Goal: Use online tool/utility: Use online tool/utility

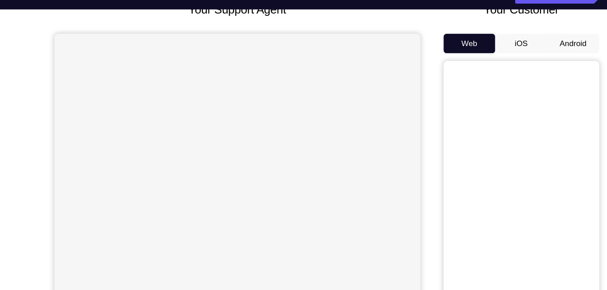
click at [527, 56] on button "Android" at bounding box center [533, 61] width 48 height 18
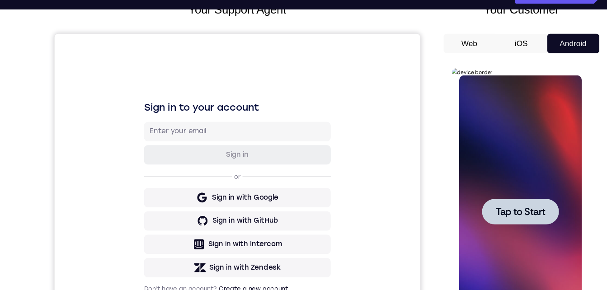
click at [519, 190] on div at bounding box center [515, 202] width 71 height 24
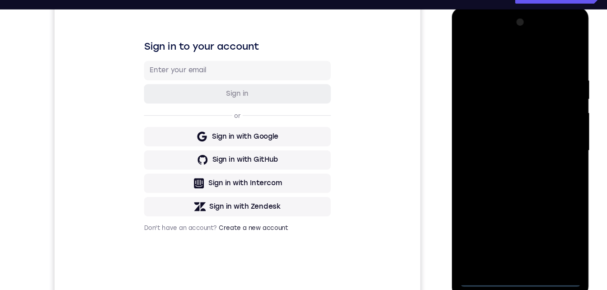
scroll to position [143, 0]
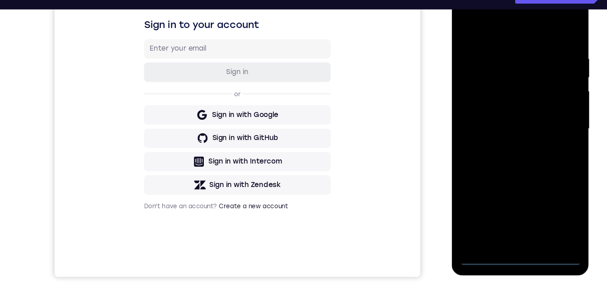
click at [512, 234] on div at bounding box center [516, 119] width 114 height 253
click at [515, 241] on div at bounding box center [516, 119] width 114 height 253
click at [551, 202] on div at bounding box center [516, 119] width 114 height 253
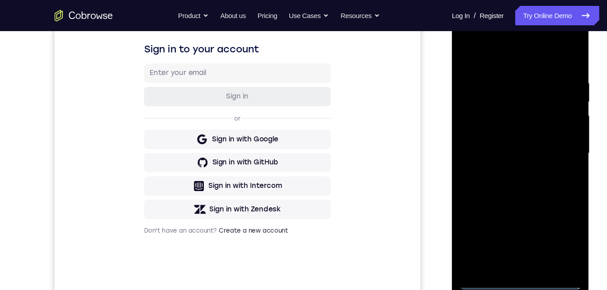
click at [476, 38] on div at bounding box center [516, 143] width 114 height 253
click at [555, 145] on div at bounding box center [516, 143] width 114 height 253
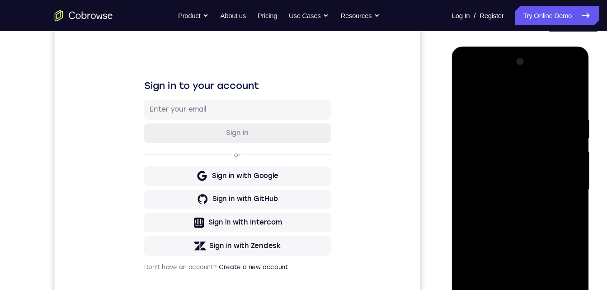
click at [506, 196] on div at bounding box center [516, 179] width 114 height 253
click at [498, 167] on div at bounding box center [516, 179] width 114 height 253
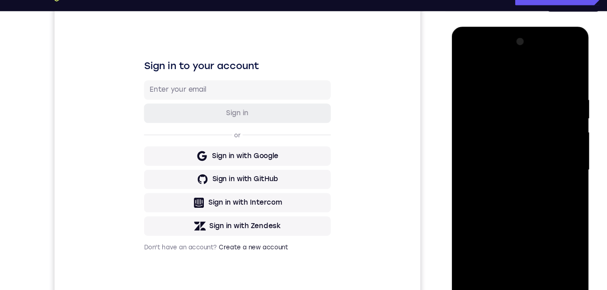
click at [495, 139] on div at bounding box center [516, 159] width 114 height 253
click at [491, 156] on div at bounding box center [516, 159] width 114 height 253
click at [564, 85] on div at bounding box center [516, 159] width 114 height 253
click at [495, 94] on div at bounding box center [516, 159] width 114 height 253
drag, startPoint x: 499, startPoint y: 66, endPoint x: 503, endPoint y: 39, distance: 27.0
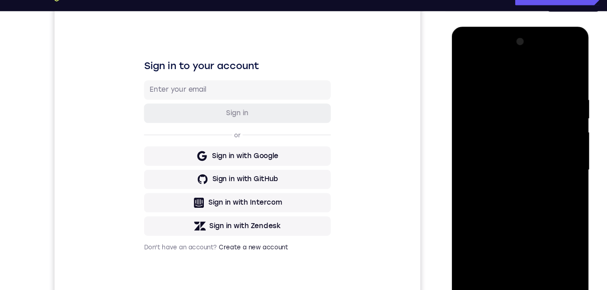
click at [503, 37] on div at bounding box center [516, 159] width 114 height 253
click at [564, 74] on div at bounding box center [516, 159] width 114 height 253
click at [565, 66] on div at bounding box center [516, 159] width 114 height 253
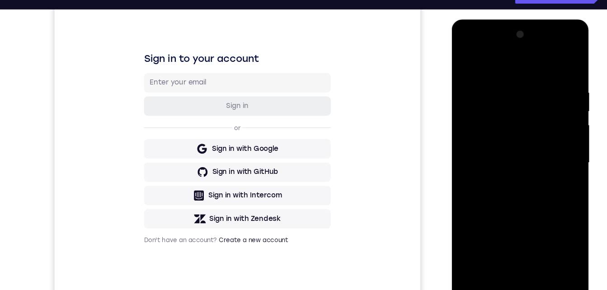
scroll to position [111, 0]
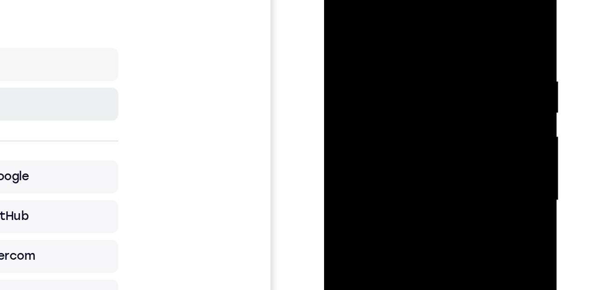
click at [363, 18] on div at bounding box center [388, 90] width 114 height 253
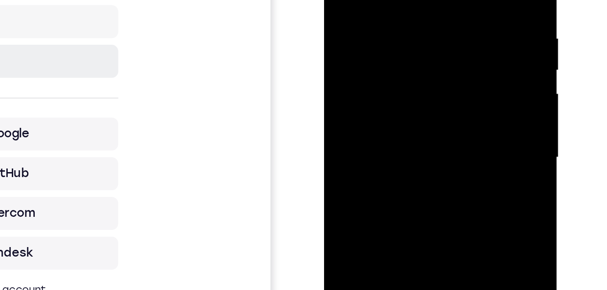
click at [339, 0] on div at bounding box center [388, 47] width 114 height 253
click at [399, 0] on div at bounding box center [388, 47] width 114 height 253
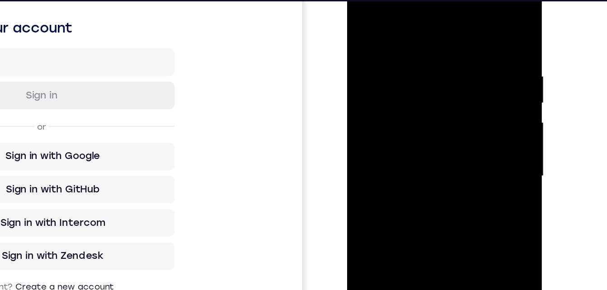
click at [460, 94] on div at bounding box center [411, 105] width 114 height 253
click at [460, 112] on div at bounding box center [411, 105] width 114 height 253
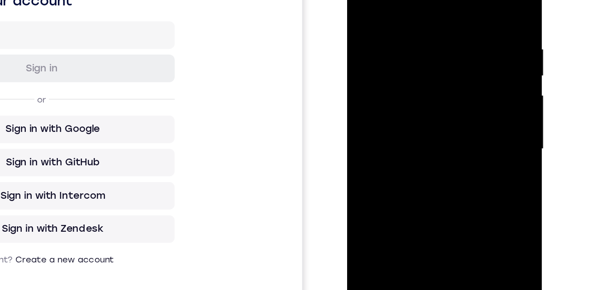
click at [460, 85] on div at bounding box center [411, 78] width 114 height 253
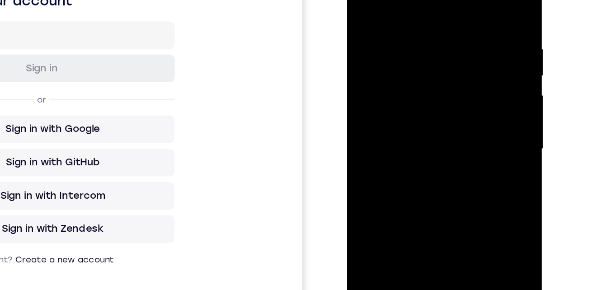
click at [460, 85] on div at bounding box center [411, 78] width 114 height 253
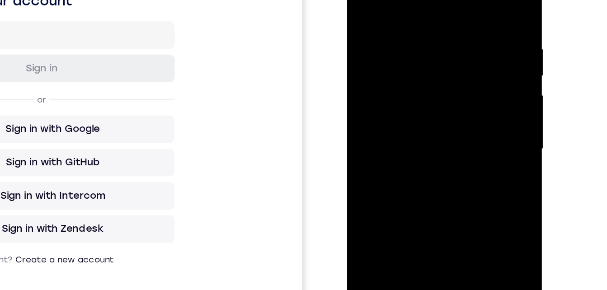
click at [460, 85] on div at bounding box center [411, 78] width 114 height 253
click at [461, 85] on div at bounding box center [411, 78] width 114 height 253
click at [460, 0] on div at bounding box center [411, 78] width 114 height 253
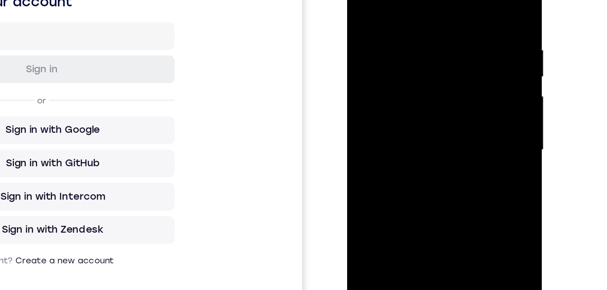
scroll to position [152, 0]
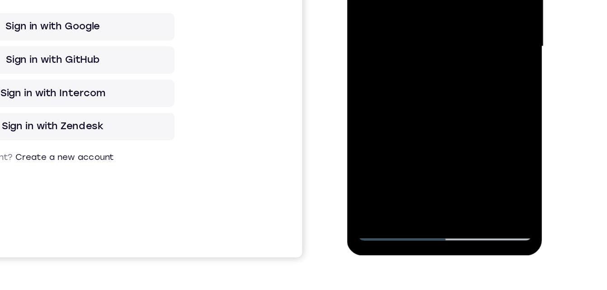
drag, startPoint x: 417, startPoint y: -13, endPoint x: 416, endPoint y: 21, distance: 33.9
drag, startPoint x: 416, startPoint y: 36, endPoint x: 414, endPoint y: 53, distance: 17.7
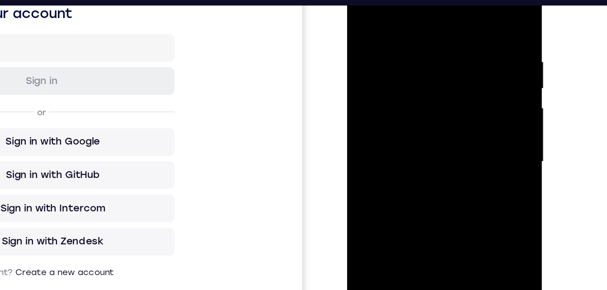
drag, startPoint x: 408, startPoint y: 64, endPoint x: 396, endPoint y: 144, distance: 80.5
click at [395, 148] on div at bounding box center [411, 91] width 114 height 253
drag, startPoint x: 400, startPoint y: 101, endPoint x: 386, endPoint y: 171, distance: 71.5
click at [386, 171] on div at bounding box center [411, 91] width 114 height 253
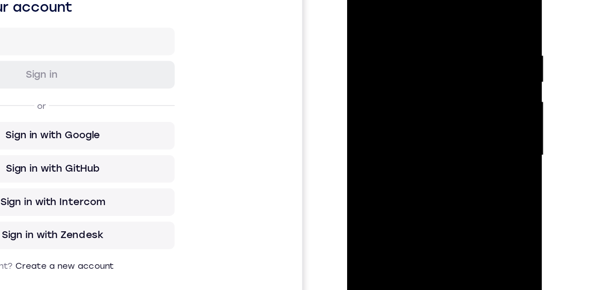
drag, startPoint x: 398, startPoint y: 125, endPoint x: 402, endPoint y: 72, distance: 52.6
click at [402, 72] on div at bounding box center [411, 84] width 114 height 253
drag, startPoint x: 390, startPoint y: 131, endPoint x: 388, endPoint y: 89, distance: 41.7
click at [388, 89] on div at bounding box center [411, 84] width 114 height 253
drag, startPoint x: 393, startPoint y: 128, endPoint x: 396, endPoint y: 74, distance: 54.8
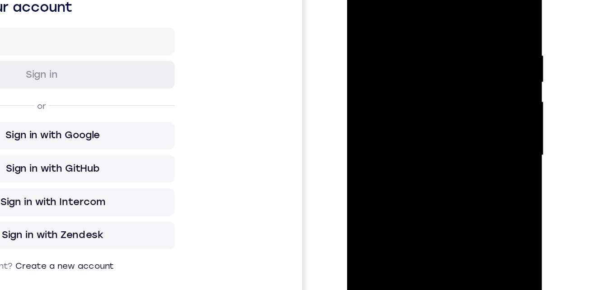
click at [396, 74] on div at bounding box center [411, 84] width 114 height 253
drag, startPoint x: 395, startPoint y: 115, endPoint x: 403, endPoint y: 76, distance: 40.1
click at [403, 76] on div at bounding box center [411, 84] width 114 height 253
drag, startPoint x: 400, startPoint y: 133, endPoint x: 404, endPoint y: 76, distance: 57.6
click at [404, 76] on div at bounding box center [411, 84] width 114 height 253
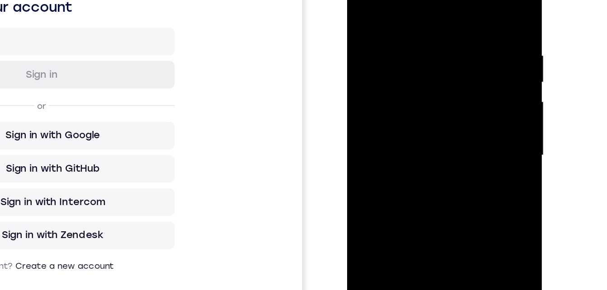
drag, startPoint x: 404, startPoint y: 140, endPoint x: 404, endPoint y: 91, distance: 48.9
click at [404, 91] on div at bounding box center [411, 84] width 114 height 253
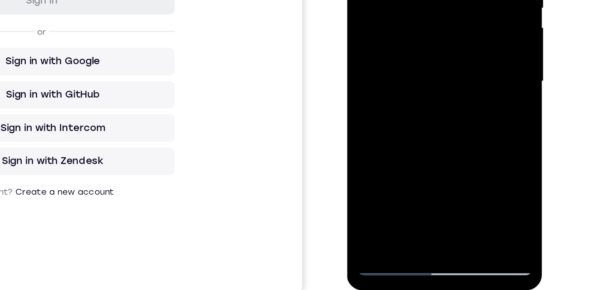
drag, startPoint x: 412, startPoint y: 58, endPoint x: 404, endPoint y: 112, distance: 54.8
click at [404, 112] on div at bounding box center [411, 10] width 114 height 253
drag, startPoint x: 411, startPoint y: 111, endPoint x: 415, endPoint y: 71, distance: 40.4
click at [411, 112] on div at bounding box center [411, 10] width 114 height 253
drag, startPoint x: 432, startPoint y: 29, endPoint x: 426, endPoint y: 97, distance: 67.7
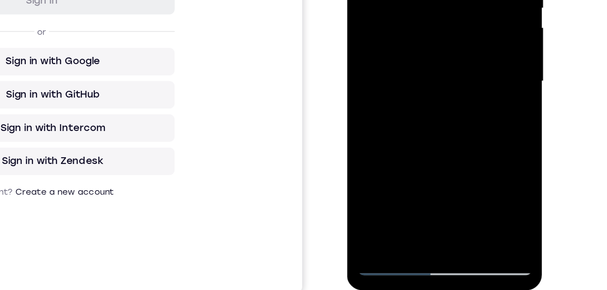
click at [426, 97] on div at bounding box center [411, 10] width 114 height 253
drag, startPoint x: 437, startPoint y: 18, endPoint x: 430, endPoint y: 71, distance: 53.9
click at [430, 71] on div at bounding box center [411, 10] width 114 height 253
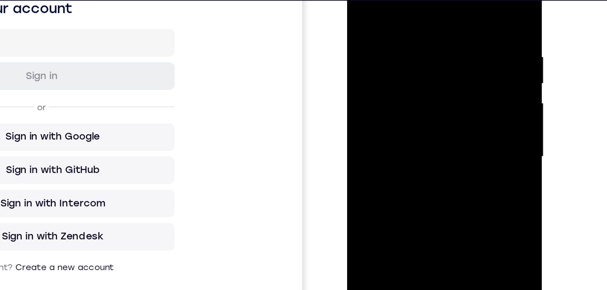
drag, startPoint x: 409, startPoint y: 92, endPoint x: 406, endPoint y: 104, distance: 12.6
click at [406, 104] on div at bounding box center [411, 86] width 114 height 253
click at [366, 0] on div at bounding box center [411, 86] width 114 height 253
drag, startPoint x: 438, startPoint y: 14, endPoint x: 351, endPoint y: 30, distance: 88.3
click at [347, 35] on html "Online web based iOS Simulators and Android Emulators. Run iPhone, iPad, Mobile…" at bounding box center [411, 88] width 129 height 271
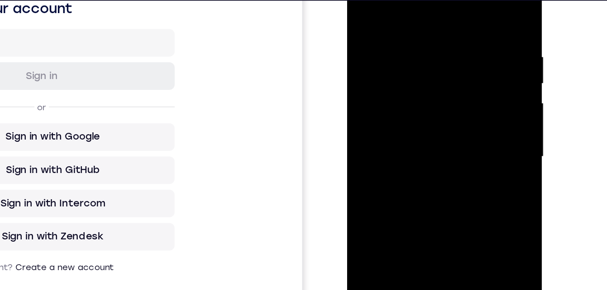
drag, startPoint x: 442, startPoint y: 17, endPoint x: 390, endPoint y: 20, distance: 51.7
click at [390, 20] on div at bounding box center [411, 86] width 114 height 253
click at [383, 20] on div at bounding box center [411, 86] width 114 height 253
click at [417, 11] on div at bounding box center [411, 86] width 114 height 253
click at [465, 85] on div at bounding box center [411, 86] width 114 height 253
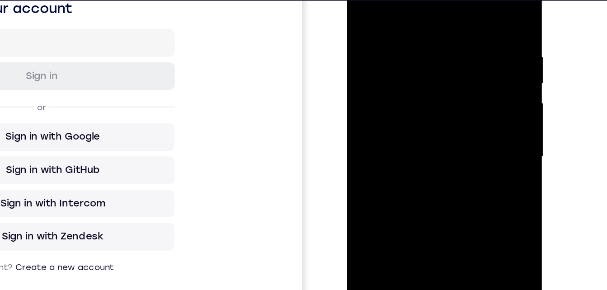
click at [465, 85] on div at bounding box center [411, 86] width 114 height 253
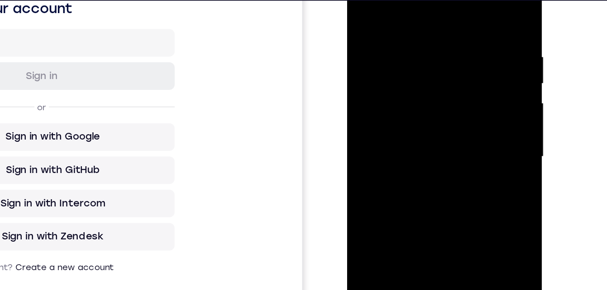
click at [459, 0] on div at bounding box center [411, 86] width 114 height 253
drag, startPoint x: 412, startPoint y: 67, endPoint x: 406, endPoint y: 0, distance: 68.2
click at [406, 0] on div at bounding box center [411, 86] width 114 height 253
drag, startPoint x: 398, startPoint y: 81, endPoint x: 395, endPoint y: 22, distance: 59.8
click at [395, 21] on div at bounding box center [411, 86] width 114 height 253
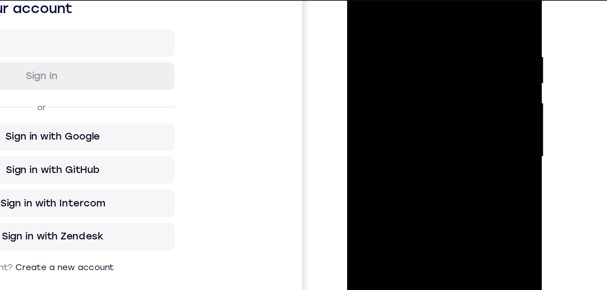
drag, startPoint x: 397, startPoint y: 49, endPoint x: 396, endPoint y: 15, distance: 33.9
click at [396, 15] on div at bounding box center [411, 86] width 114 height 253
click at [380, 24] on div at bounding box center [411, 86] width 114 height 253
drag, startPoint x: 421, startPoint y: 90, endPoint x: 411, endPoint y: 0, distance: 90.6
click at [411, 0] on div at bounding box center [411, 86] width 114 height 253
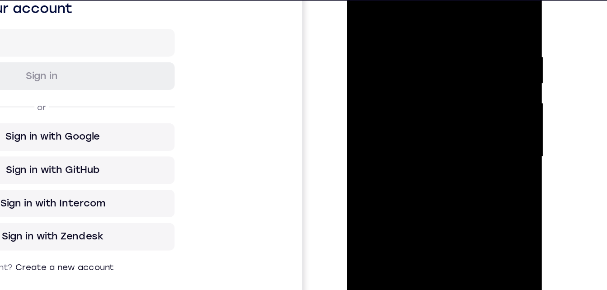
drag, startPoint x: 402, startPoint y: 101, endPoint x: 404, endPoint y: 30, distance: 71.0
click at [404, 30] on div at bounding box center [411, 86] width 114 height 253
drag, startPoint x: 400, startPoint y: 97, endPoint x: 398, endPoint y: 38, distance: 59.3
click at [399, 40] on div at bounding box center [411, 86] width 114 height 253
drag, startPoint x: 401, startPoint y: 66, endPoint x: 397, endPoint y: 143, distance: 77.5
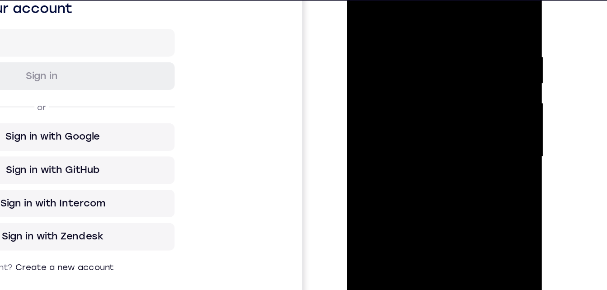
click at [397, 143] on div at bounding box center [411, 86] width 114 height 253
drag, startPoint x: 408, startPoint y: 57, endPoint x: 408, endPoint y: 83, distance: 25.3
click at [408, 83] on div at bounding box center [411, 86] width 114 height 253
drag, startPoint x: 408, startPoint y: 83, endPoint x: 409, endPoint y: -2, distance: 85.0
click at [409, 0] on div at bounding box center [411, 86] width 114 height 253
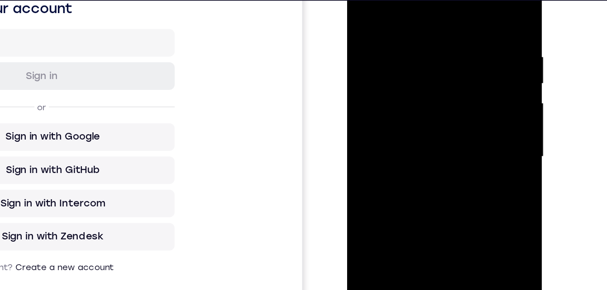
scroll to position [140, 0]
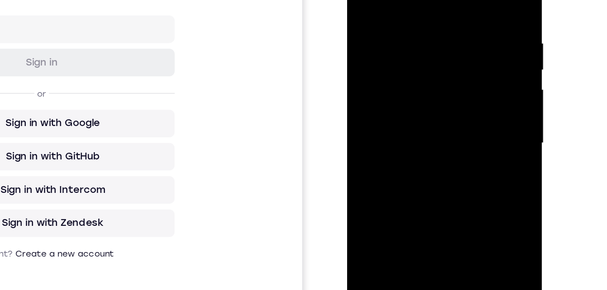
drag, startPoint x: 395, startPoint y: 54, endPoint x: 397, endPoint y: 35, distance: 18.6
click at [397, 35] on div at bounding box center [411, 72] width 114 height 253
drag, startPoint x: 395, startPoint y: 107, endPoint x: 385, endPoint y: 9, distance: 98.2
click at [385, 9] on div at bounding box center [411, 72] width 114 height 253
drag, startPoint x: 390, startPoint y: 81, endPoint x: 390, endPoint y: 38, distance: 43.0
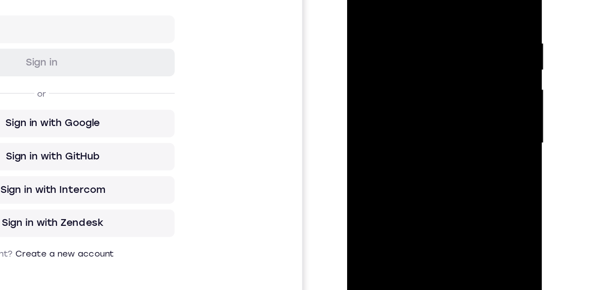
click at [390, 38] on div at bounding box center [411, 72] width 114 height 253
drag, startPoint x: 389, startPoint y: 104, endPoint x: 390, endPoint y: 9, distance: 94.5
click at [390, 9] on div at bounding box center [411, 72] width 114 height 253
drag, startPoint x: 402, startPoint y: 75, endPoint x: 404, endPoint y: 4, distance: 71.0
click at [404, 4] on div at bounding box center [411, 72] width 114 height 253
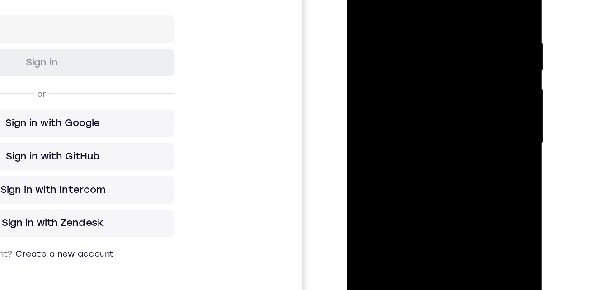
drag, startPoint x: 403, startPoint y: 114, endPoint x: 403, endPoint y: 72, distance: 41.6
click at [403, 72] on div at bounding box center [411, 72] width 114 height 253
drag, startPoint x: 399, startPoint y: 125, endPoint x: 406, endPoint y: 44, distance: 80.8
click at [406, 44] on div at bounding box center [411, 72] width 114 height 253
drag, startPoint x: 401, startPoint y: 110, endPoint x: 403, endPoint y: 28, distance: 81.5
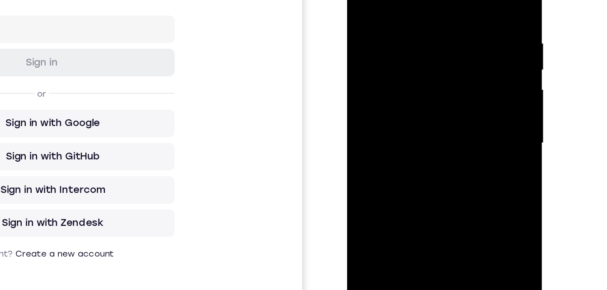
click at [403, 28] on div at bounding box center [411, 72] width 114 height 253
drag, startPoint x: 396, startPoint y: 104, endPoint x: 402, endPoint y: 25, distance: 78.9
click at [402, 24] on div at bounding box center [411, 72] width 114 height 253
drag, startPoint x: 395, startPoint y: 89, endPoint x: 392, endPoint y: 15, distance: 74.2
click at [392, 14] on div at bounding box center [411, 72] width 114 height 253
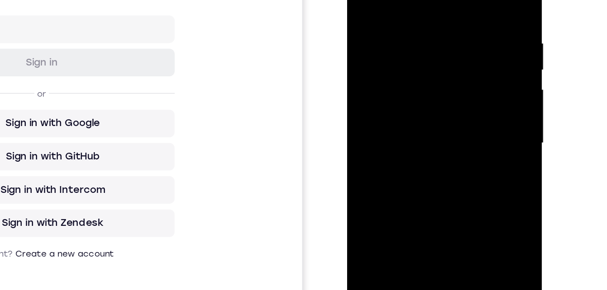
drag, startPoint x: 395, startPoint y: 78, endPoint x: 396, endPoint y: 38, distance: 39.8
click at [396, 33] on div at bounding box center [411, 72] width 114 height 253
drag, startPoint x: 392, startPoint y: 127, endPoint x: 393, endPoint y: 61, distance: 65.6
click at [393, 61] on div at bounding box center [411, 72] width 114 height 253
drag, startPoint x: 392, startPoint y: 113, endPoint x: 389, endPoint y: 43, distance: 69.7
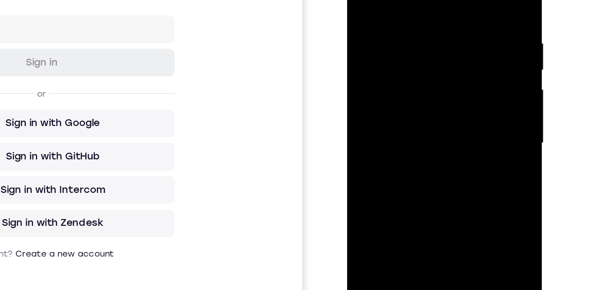
click at [390, 43] on div at bounding box center [411, 72] width 114 height 253
drag, startPoint x: 396, startPoint y: 134, endPoint x: 406, endPoint y: 40, distance: 94.6
click at [407, 40] on div at bounding box center [411, 72] width 114 height 253
drag, startPoint x: 398, startPoint y: 39, endPoint x: 397, endPoint y: 9, distance: 29.9
click at [397, 9] on div at bounding box center [411, 72] width 114 height 253
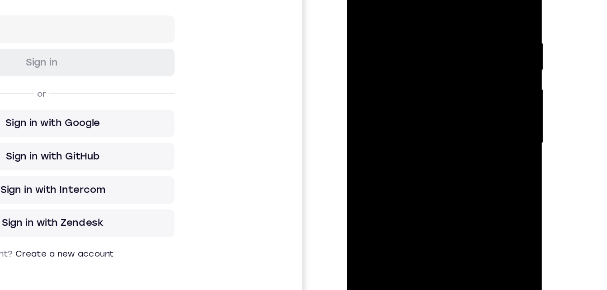
drag, startPoint x: 395, startPoint y: 104, endPoint x: 396, endPoint y: 45, distance: 59.7
click at [396, 35] on div at bounding box center [411, 72] width 114 height 253
drag, startPoint x: 393, startPoint y: 126, endPoint x: 391, endPoint y: 55, distance: 70.6
click at [391, 55] on div at bounding box center [411, 72] width 114 height 253
drag, startPoint x: 400, startPoint y: 141, endPoint x: 398, endPoint y: 53, distance: 88.2
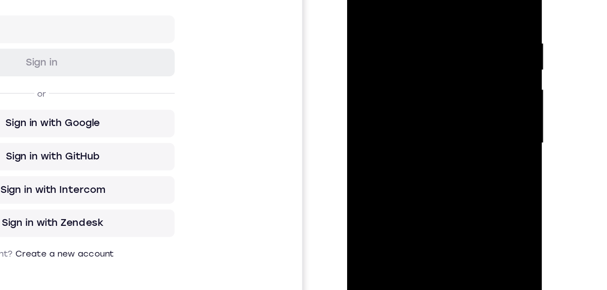
click at [397, 50] on div at bounding box center [411, 72] width 114 height 253
drag, startPoint x: 404, startPoint y: 147, endPoint x: 405, endPoint y: 95, distance: 52.5
click at [404, 93] on div at bounding box center [411, 72] width 114 height 253
drag, startPoint x: 403, startPoint y: 128, endPoint x: 407, endPoint y: 56, distance: 73.0
click at [408, 56] on div at bounding box center [411, 72] width 114 height 253
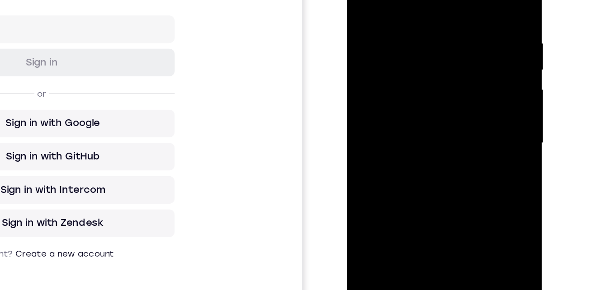
drag, startPoint x: 393, startPoint y: 124, endPoint x: 386, endPoint y: 69, distance: 55.7
click at [386, 65] on div at bounding box center [411, 72] width 114 height 253
drag, startPoint x: 383, startPoint y: 110, endPoint x: 375, endPoint y: 8, distance: 102.6
click at [375, 5] on div at bounding box center [411, 72] width 114 height 253
drag, startPoint x: 407, startPoint y: 75, endPoint x: 408, endPoint y: 52, distance: 22.6
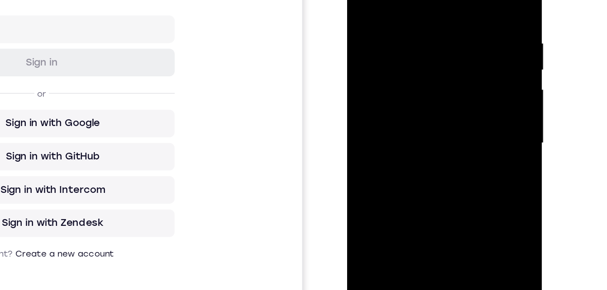
click at [408, 52] on div at bounding box center [411, 72] width 114 height 253
drag, startPoint x: 384, startPoint y: 119, endPoint x: 389, endPoint y: 39, distance: 79.8
click at [389, 38] on div at bounding box center [411, 72] width 114 height 253
drag, startPoint x: 384, startPoint y: 124, endPoint x: 388, endPoint y: 40, distance: 84.2
click at [388, 38] on div at bounding box center [411, 72] width 114 height 253
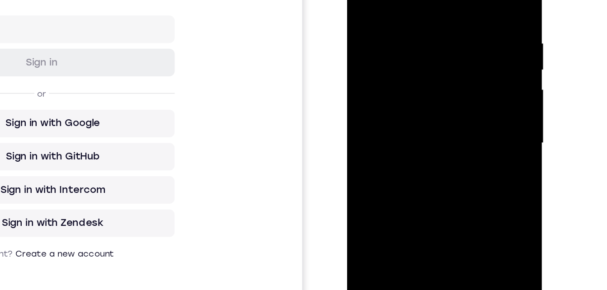
drag, startPoint x: 390, startPoint y: 113, endPoint x: 389, endPoint y: 24, distance: 89.6
click at [389, 24] on div at bounding box center [411, 72] width 114 height 253
drag, startPoint x: 383, startPoint y: 112, endPoint x: 385, endPoint y: 23, distance: 89.1
click at [385, 23] on div at bounding box center [411, 72] width 114 height 253
drag, startPoint x: 389, startPoint y: 105, endPoint x: 389, endPoint y: 42, distance: 62.9
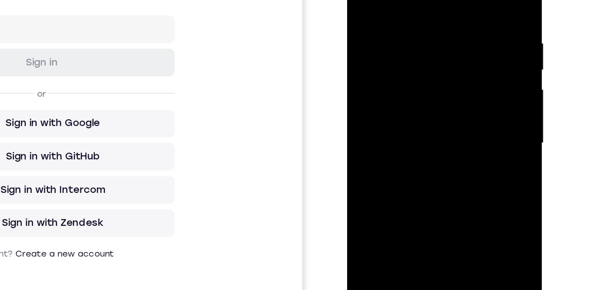
click at [389, 42] on div at bounding box center [411, 72] width 114 height 253
drag, startPoint x: 388, startPoint y: 121, endPoint x: 387, endPoint y: 16, distance: 105.4
click at [388, 12] on div at bounding box center [411, 72] width 114 height 253
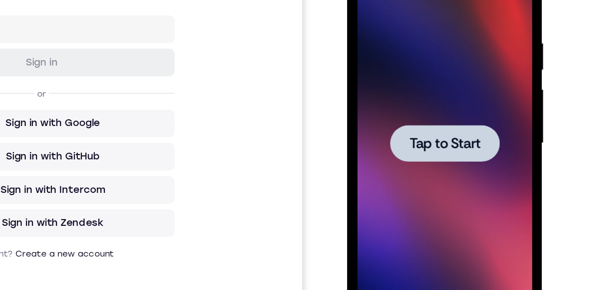
drag, startPoint x: 383, startPoint y: 121, endPoint x: 370, endPoint y: 23, distance: 99.4
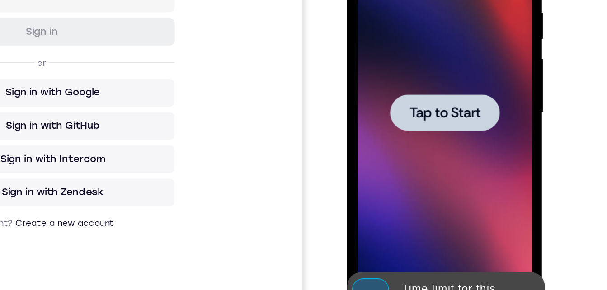
scroll to position [139, 0]
